Goal: Information Seeking & Learning: Understand process/instructions

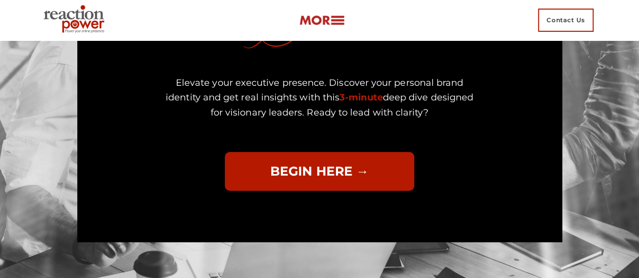
scroll to position [152, 0]
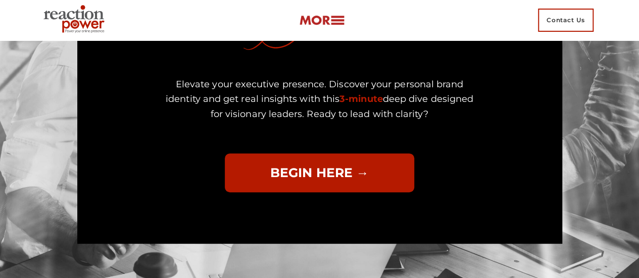
click at [334, 161] on link "BEGIN HERE →" at bounding box center [320, 173] width 190 height 39
click at [274, 160] on link "BEGIN HERE →" at bounding box center [320, 173] width 190 height 39
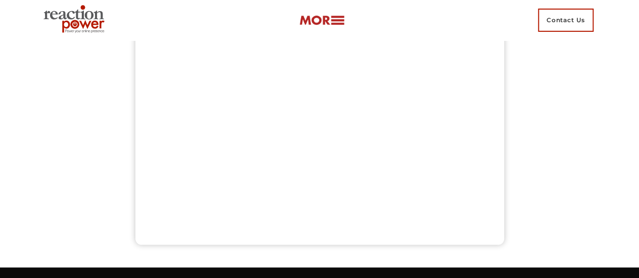
scroll to position [51, 0]
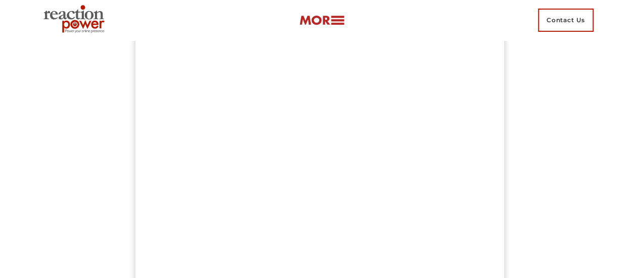
scroll to position [354, 0]
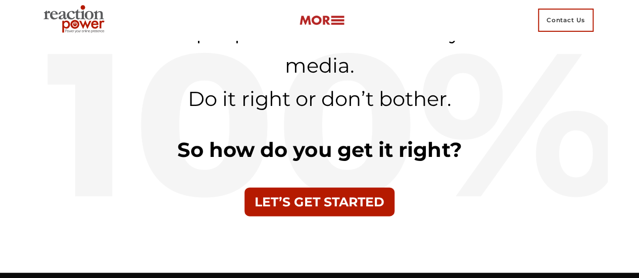
scroll to position [1213, 0]
